Goal: Information Seeking & Learning: Learn about a topic

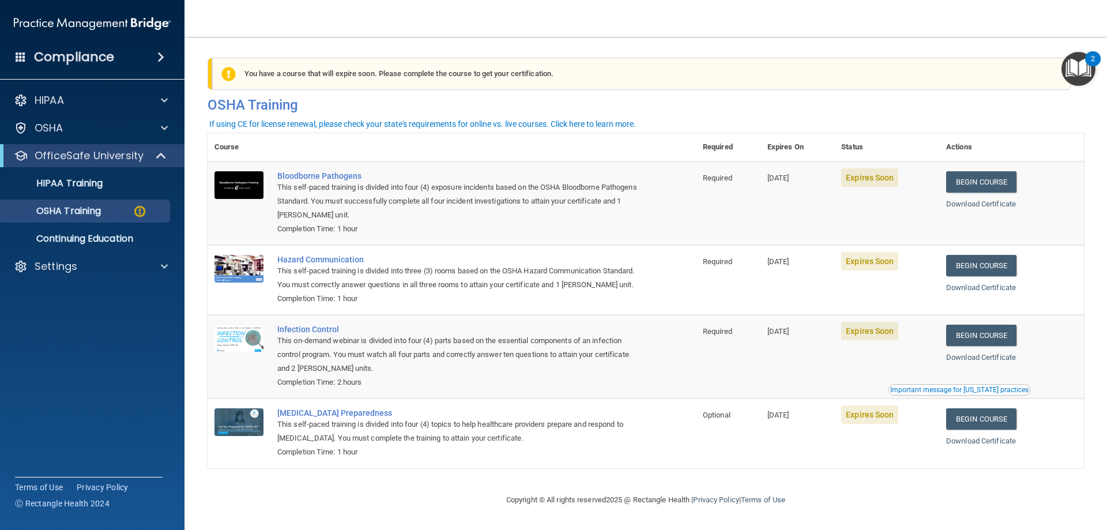
click at [89, 18] on img at bounding box center [92, 23] width 157 height 23
click at [78, 50] on h4 "Compliance" at bounding box center [74, 57] width 80 height 16
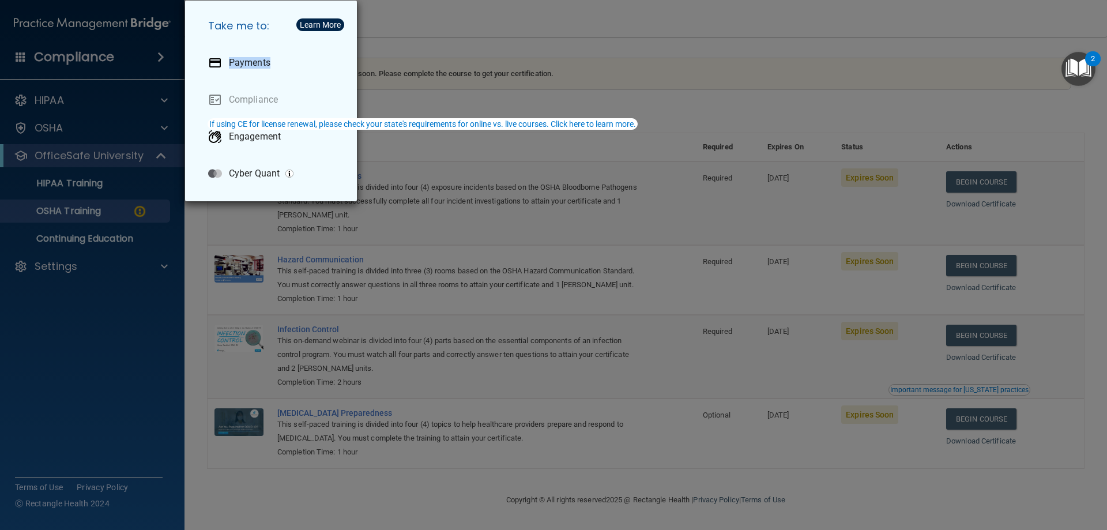
click at [473, 43] on div "Take me to: Payments Compliance Engagement Cyber Quant" at bounding box center [553, 265] width 1107 height 530
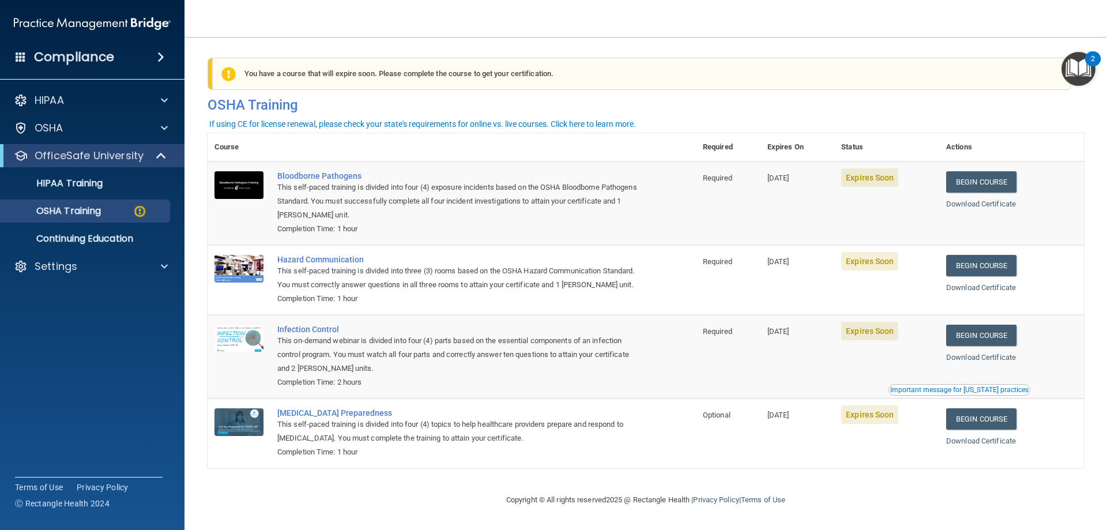
click at [130, 22] on img at bounding box center [92, 23] width 157 height 23
click at [84, 267] on div "Settings" at bounding box center [76, 267] width 143 height 14
click at [67, 326] on p "Sign Out" at bounding box center [85, 322] width 157 height 12
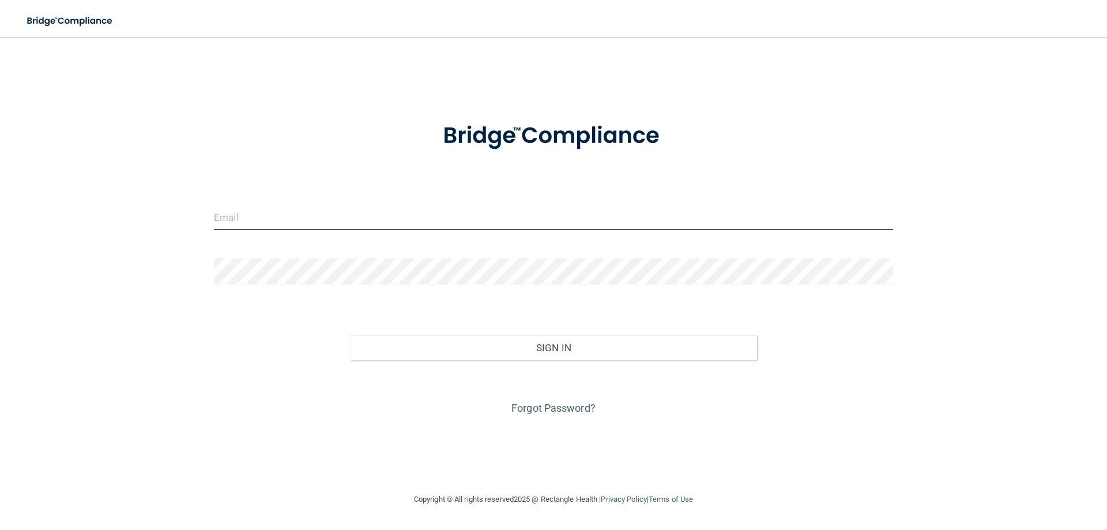
type input "[EMAIL_ADDRESS][DOMAIN_NAME]"
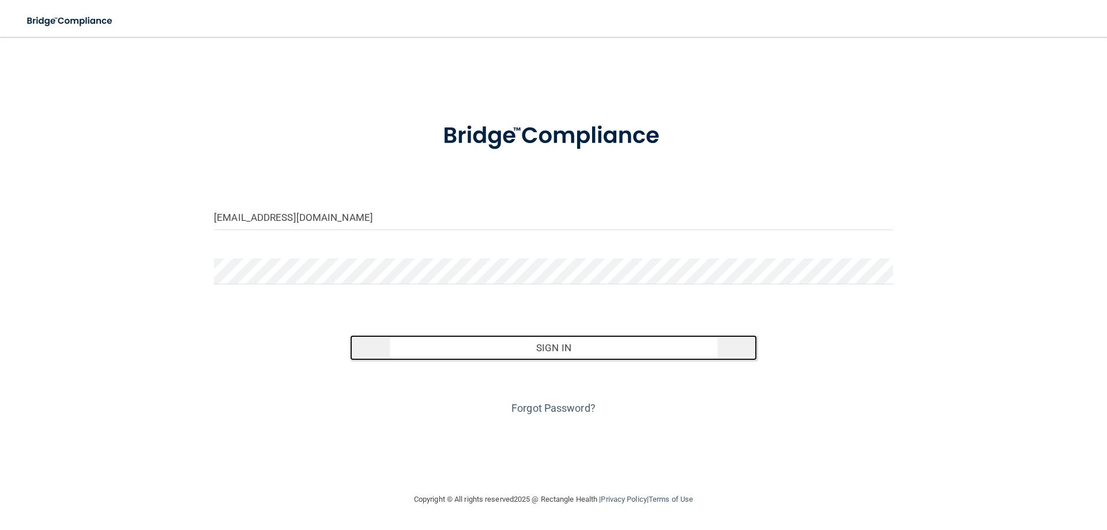
click at [566, 337] on button "Sign In" at bounding box center [554, 347] width 408 height 25
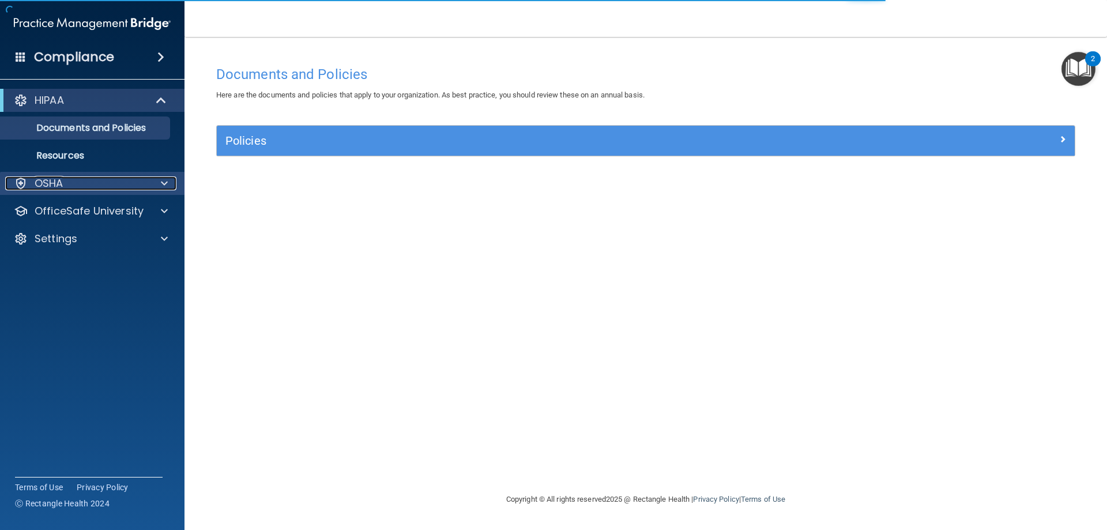
click at [74, 178] on div "OSHA" at bounding box center [76, 183] width 143 height 14
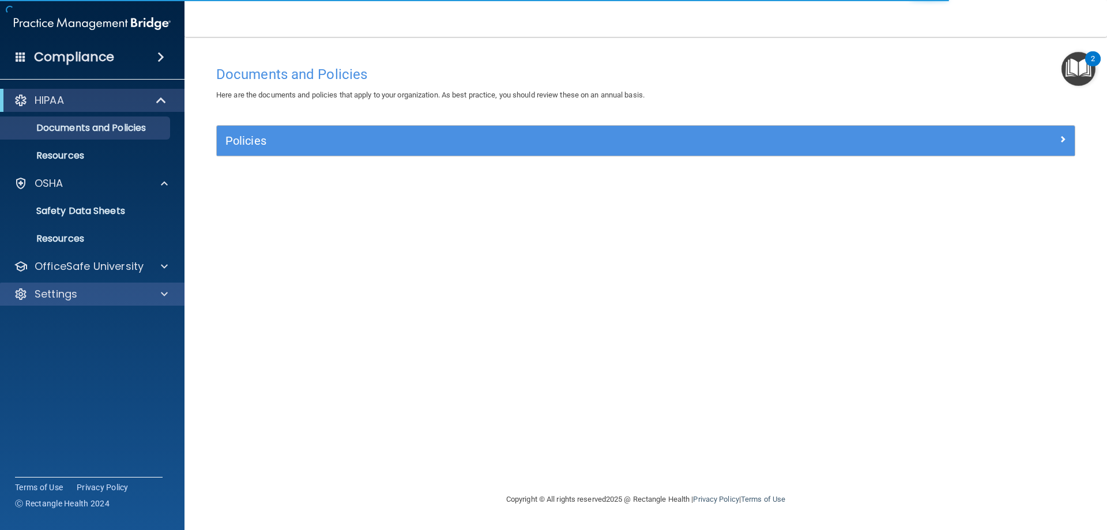
click at [89, 284] on div "Settings" at bounding box center [92, 294] width 185 height 23
click at [80, 264] on p "OfficeSafe University" at bounding box center [89, 267] width 109 height 14
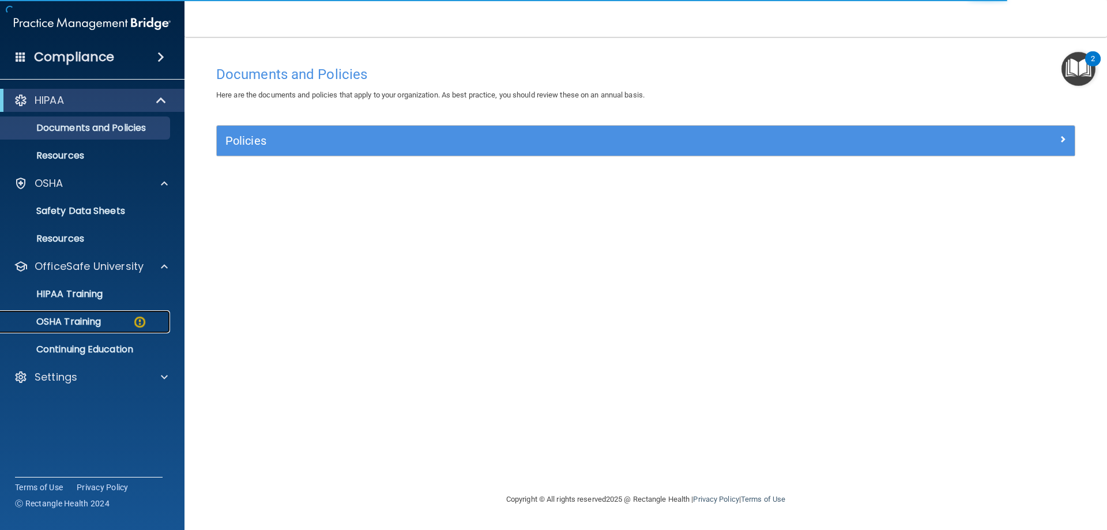
click at [101, 324] on p "OSHA Training" at bounding box center [53, 322] width 93 height 12
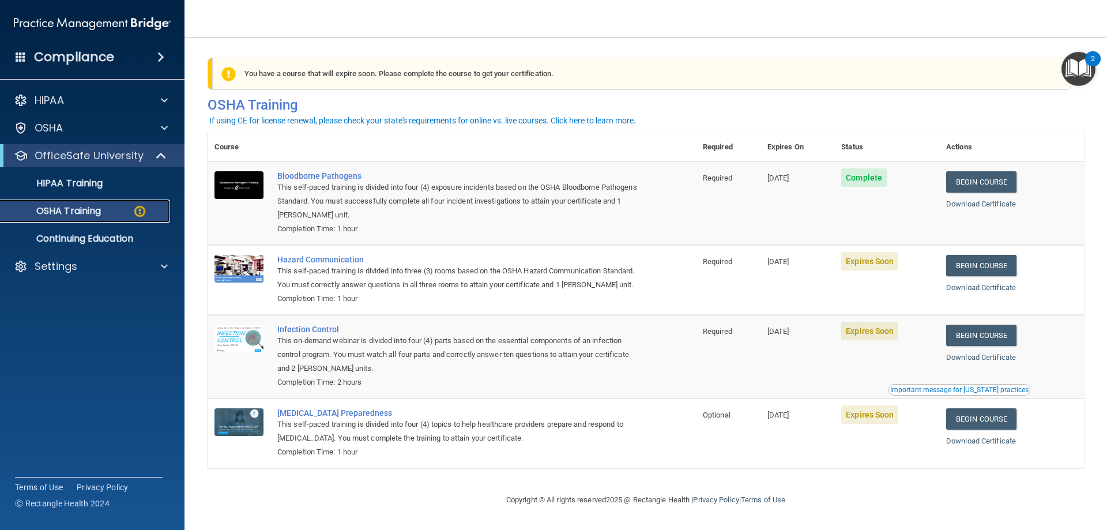
scroll to position [14, 0]
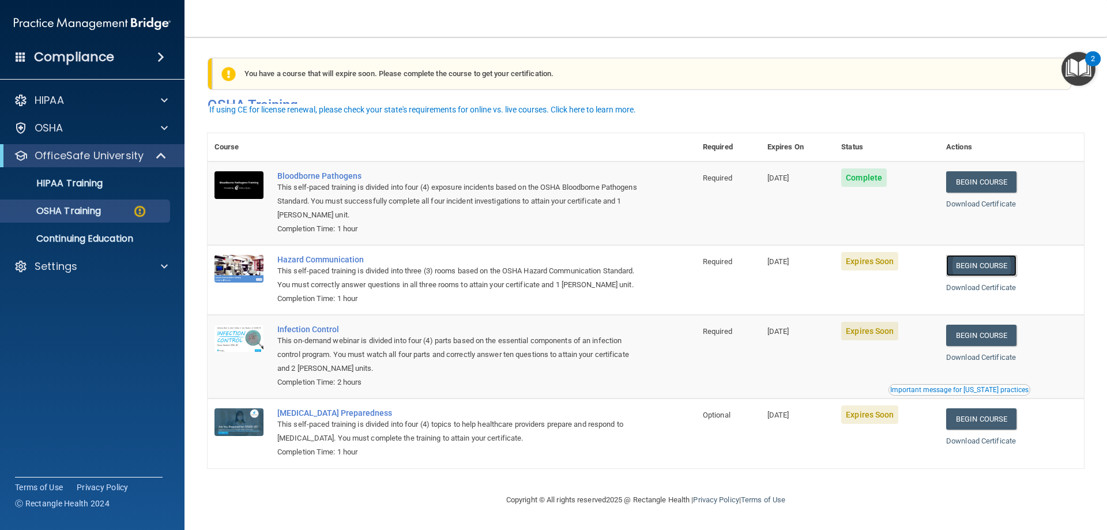
click at [962, 255] on link "Begin Course" at bounding box center [981, 265] width 70 height 21
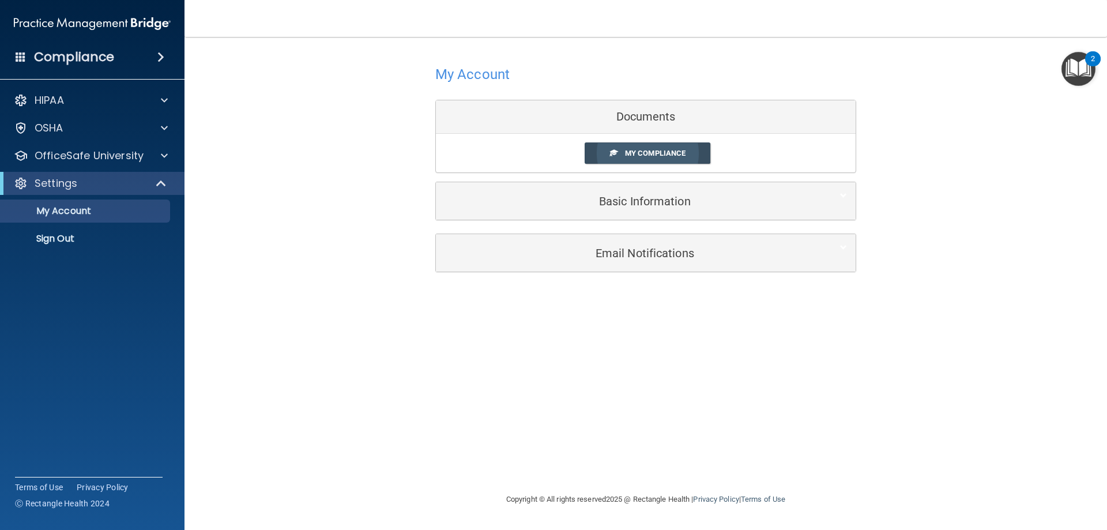
click at [647, 151] on span "My Compliance" at bounding box center [655, 153] width 61 height 9
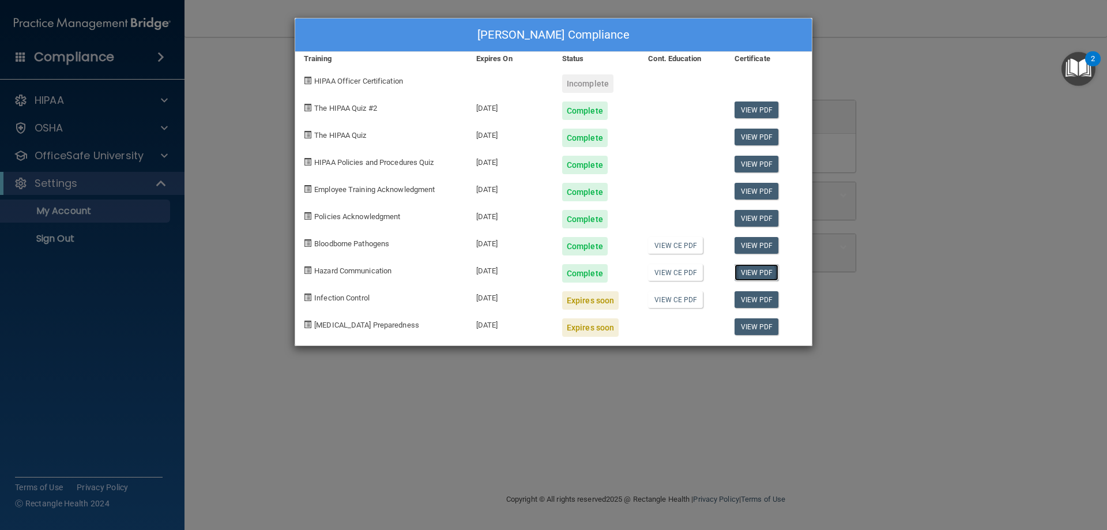
click at [765, 270] on link "View PDF" at bounding box center [757, 272] width 44 height 17
click at [335, 298] on span "Infection Control" at bounding box center [341, 298] width 55 height 9
click at [683, 297] on link "View CE PDF" at bounding box center [675, 299] width 55 height 17
click at [249, 180] on div "Iliana Rodriguez's Compliance Training Expires On Status Cont. Education Certif…" at bounding box center [553, 265] width 1107 height 530
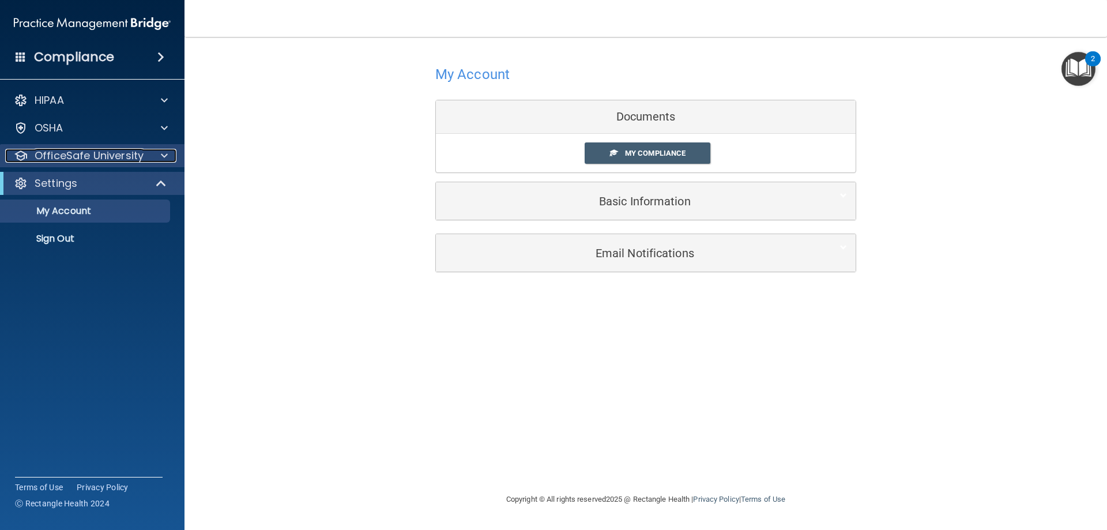
click at [67, 160] on p "OfficeSafe University" at bounding box center [89, 156] width 109 height 14
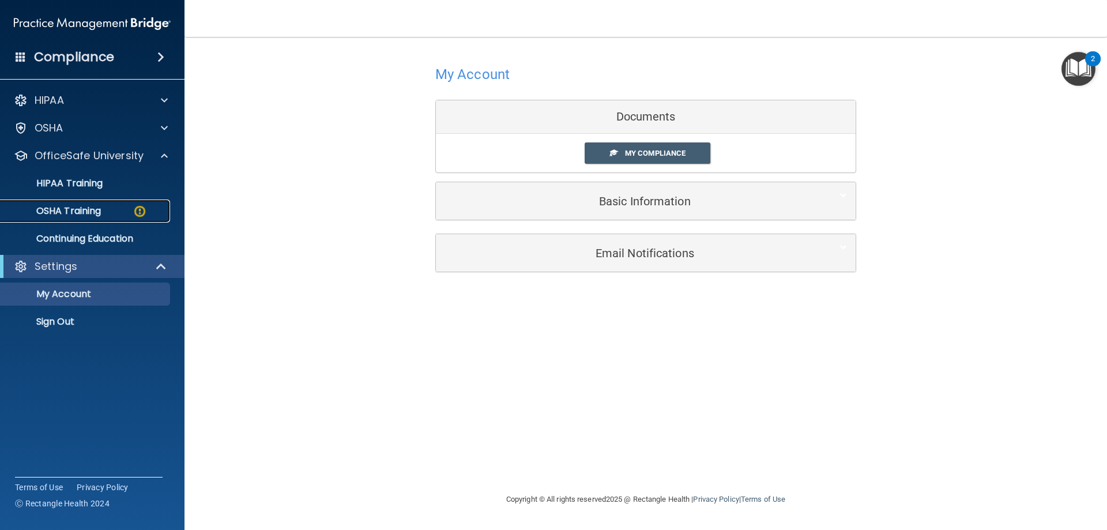
click at [74, 208] on p "OSHA Training" at bounding box center [53, 211] width 93 height 12
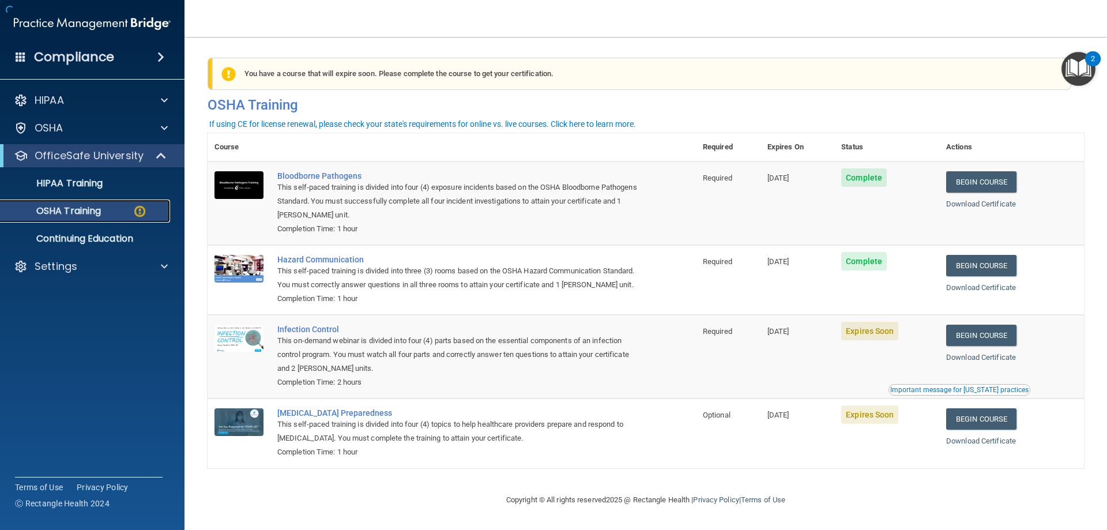
scroll to position [14, 0]
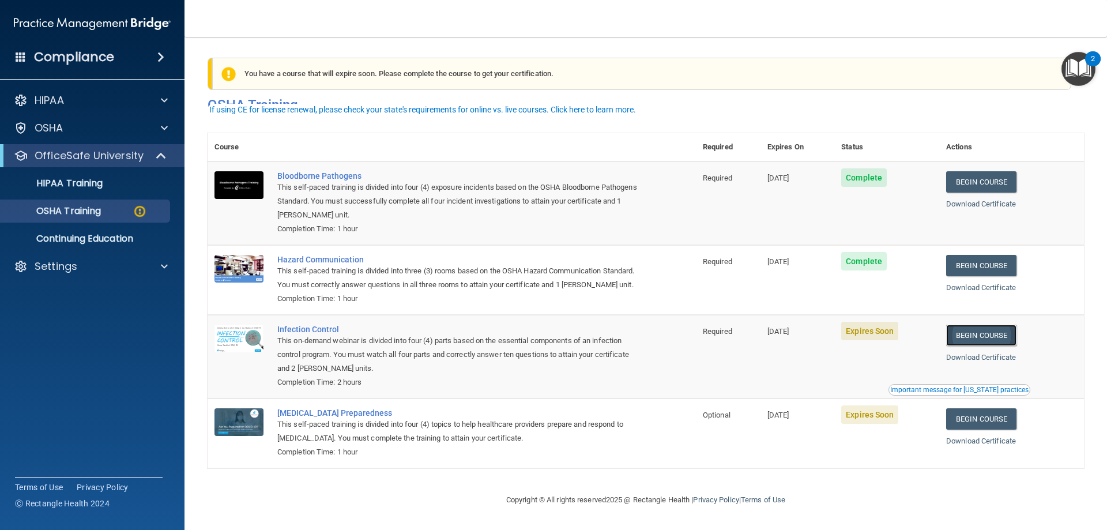
click at [987, 329] on link "Begin Course" at bounding box center [981, 335] width 70 height 21
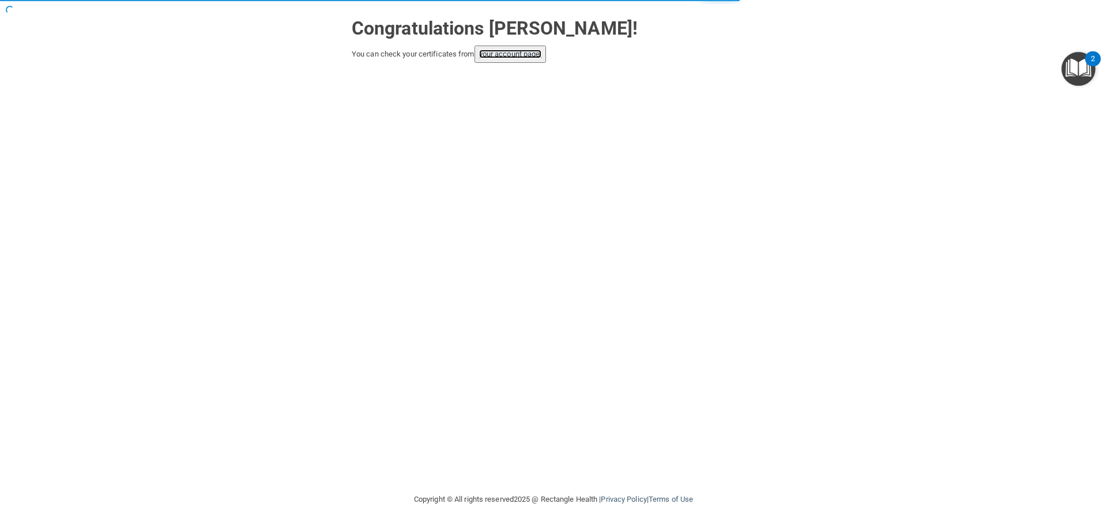
click at [501, 58] on link "your account page!" at bounding box center [510, 54] width 63 height 9
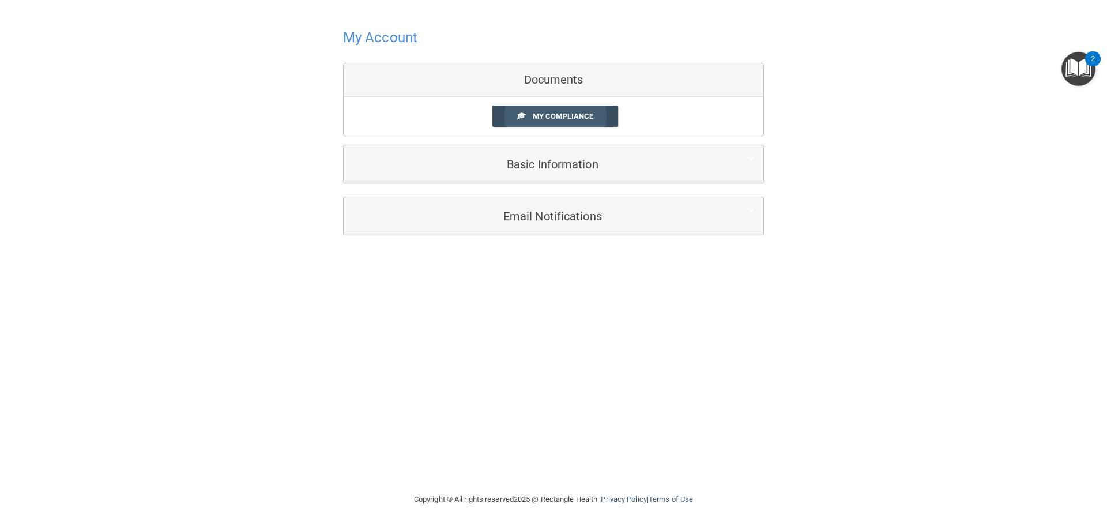
click at [587, 111] on link "My Compliance" at bounding box center [556, 116] width 126 height 21
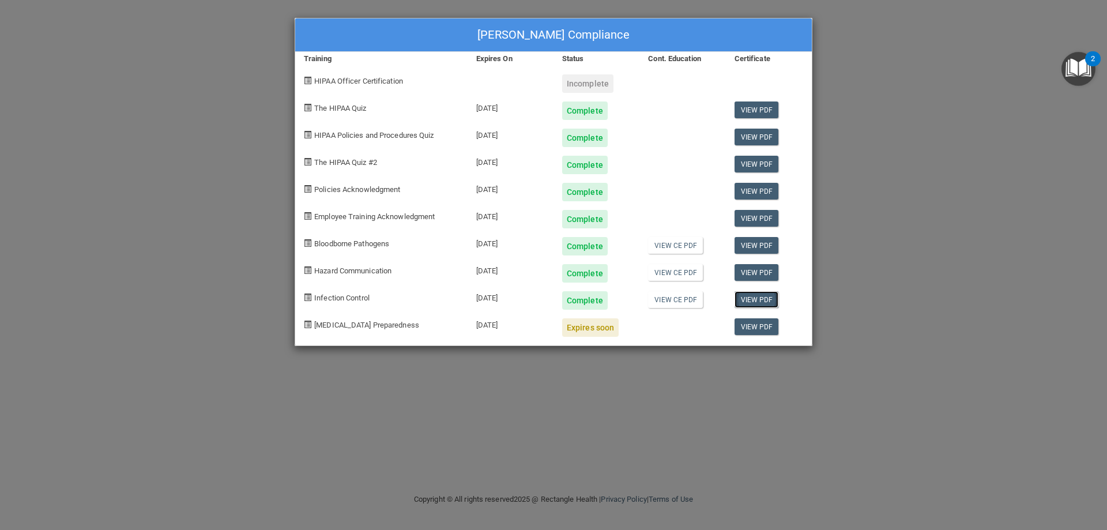
click at [758, 297] on link "View PDF" at bounding box center [757, 299] width 44 height 17
